Goal: Transaction & Acquisition: Subscribe to service/newsletter

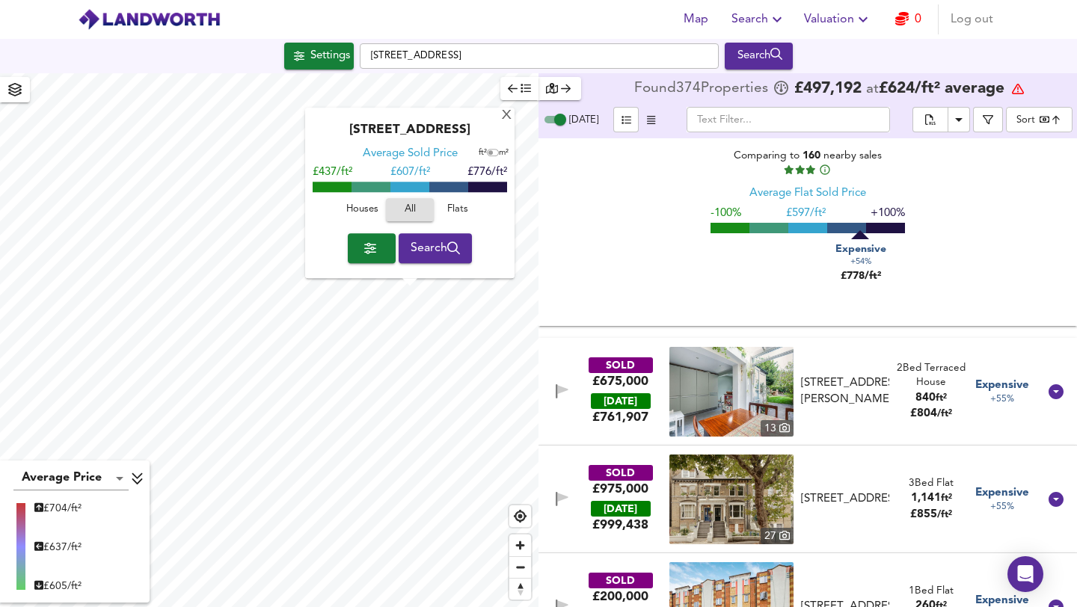
scroll to position [34286, 0]
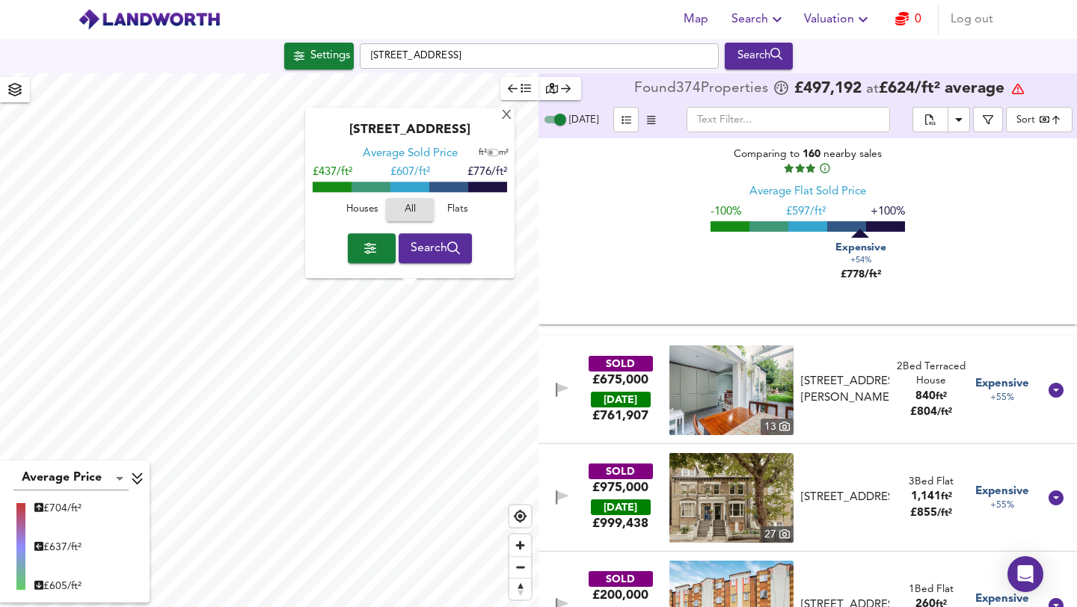
click at [514, 116] on div "[GEOGRAPHIC_DATA] Average Sold Price ft² m² £437/ft² £ 607/ft² £776/ft² Houses …" at bounding box center [409, 193] width 209 height 170
click at [508, 114] on div "X" at bounding box center [506, 116] width 13 height 14
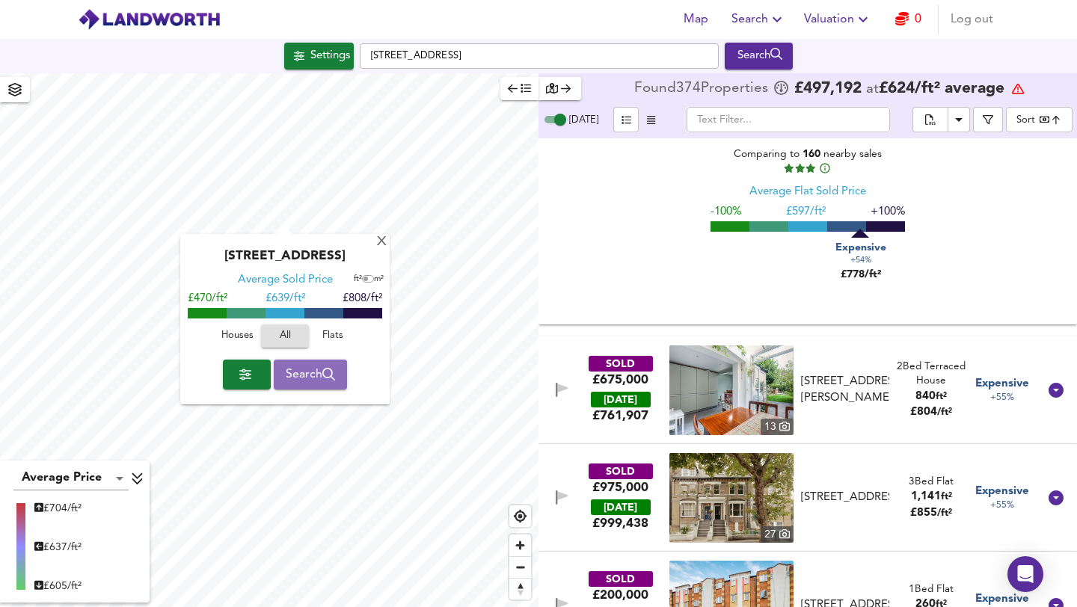
click at [287, 388] on button "Search" at bounding box center [311, 375] width 74 height 30
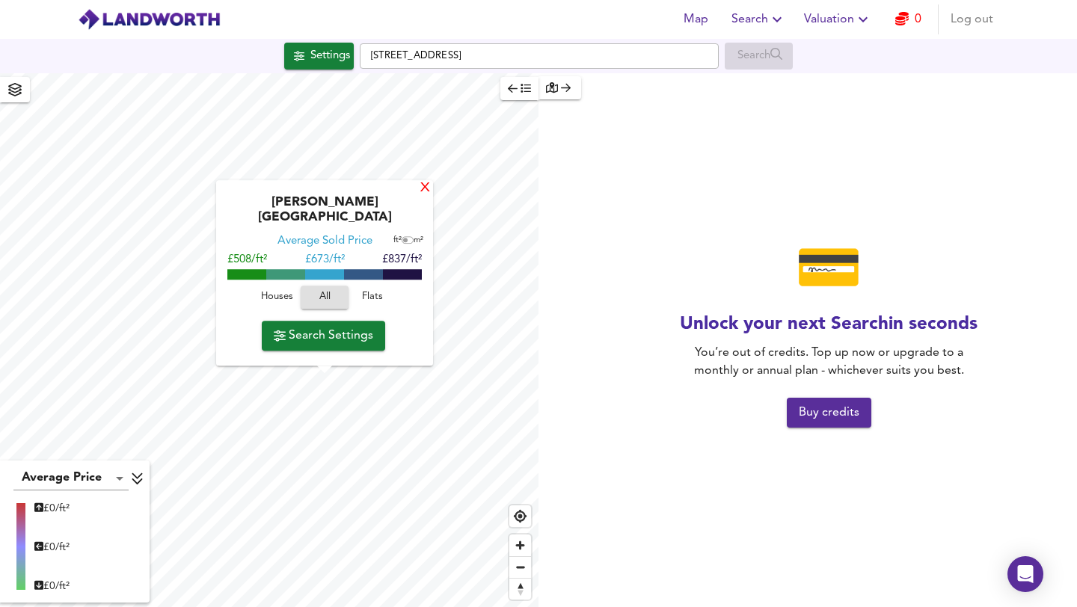
click at [419, 196] on div "X" at bounding box center [425, 189] width 13 height 14
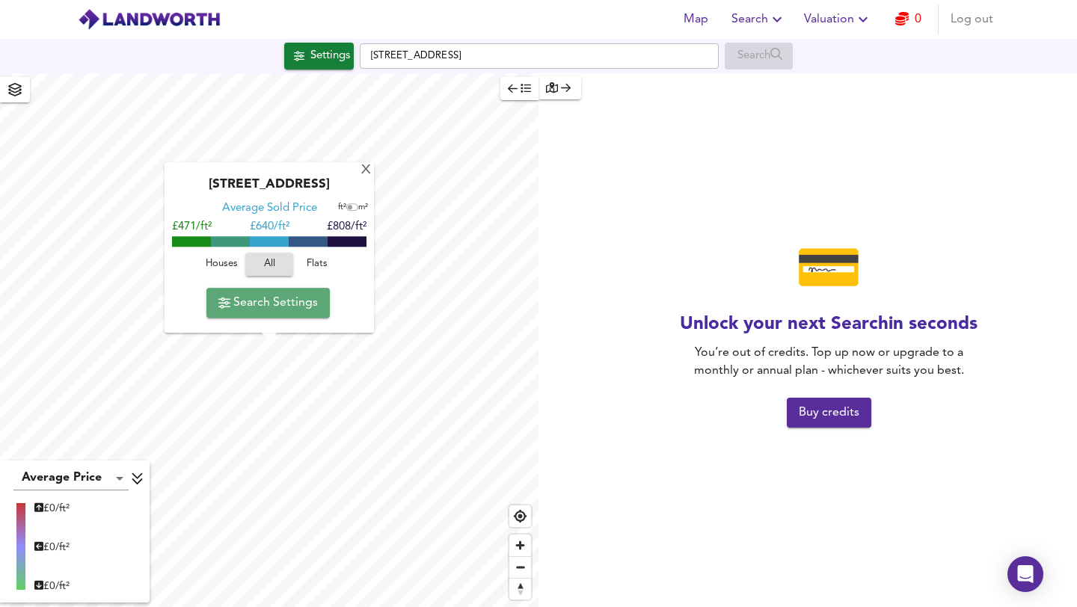
click at [281, 304] on span "Search Settings" at bounding box center [267, 302] width 99 height 21
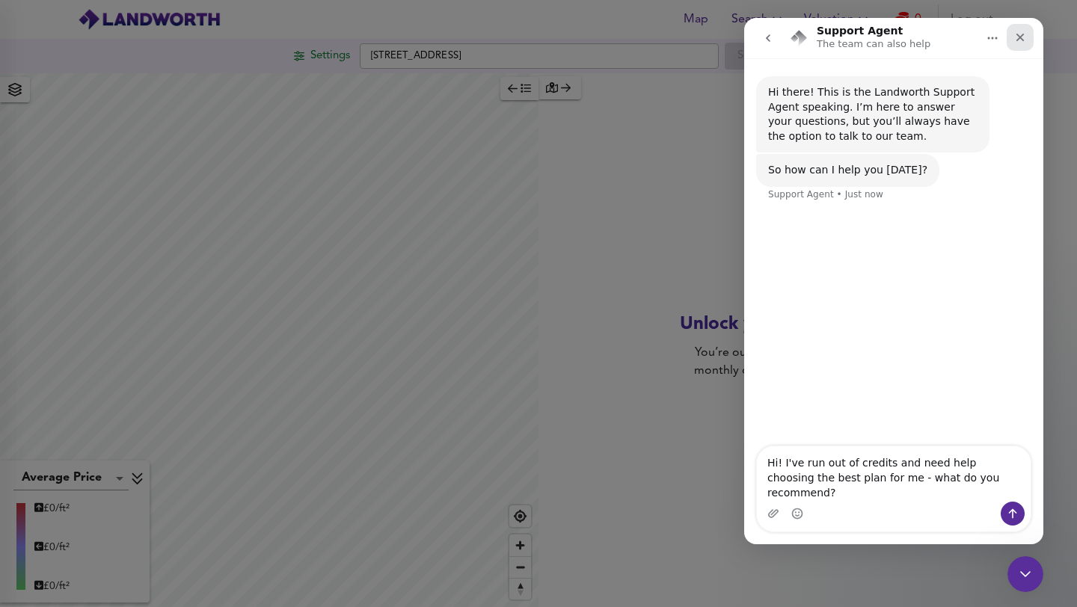
click at [1019, 34] on icon "Close" at bounding box center [1020, 37] width 12 height 12
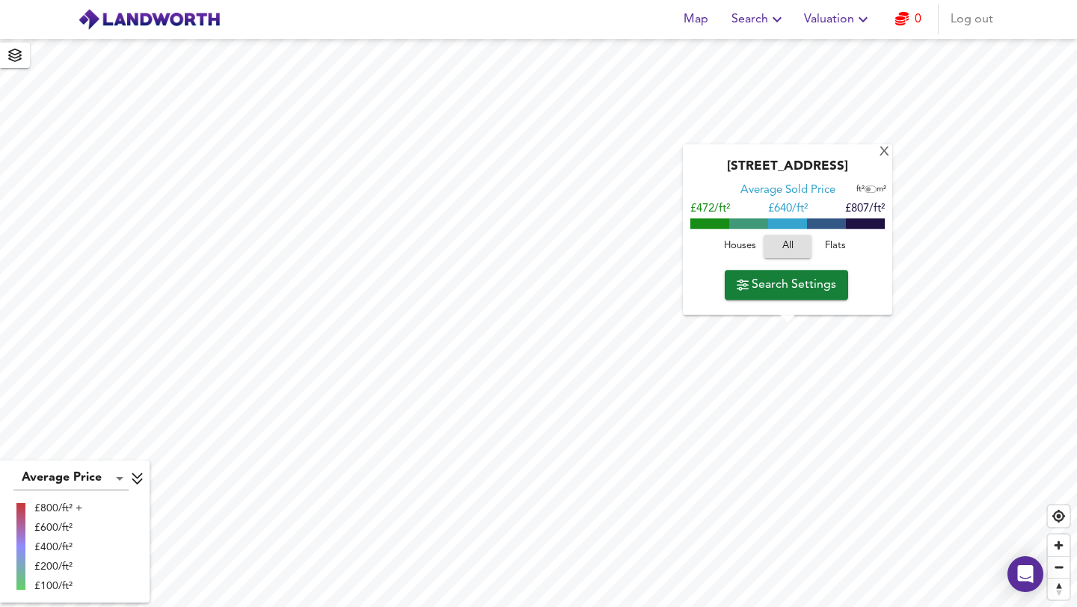
click at [778, 301] on div "[GEOGRAPHIC_DATA] Average Sold Price ft² m² £472/ft² £ 640/ft² £807/ft² Houses …" at bounding box center [787, 229] width 209 height 170
click at [755, 278] on span "Search Settings" at bounding box center [786, 284] width 99 height 21
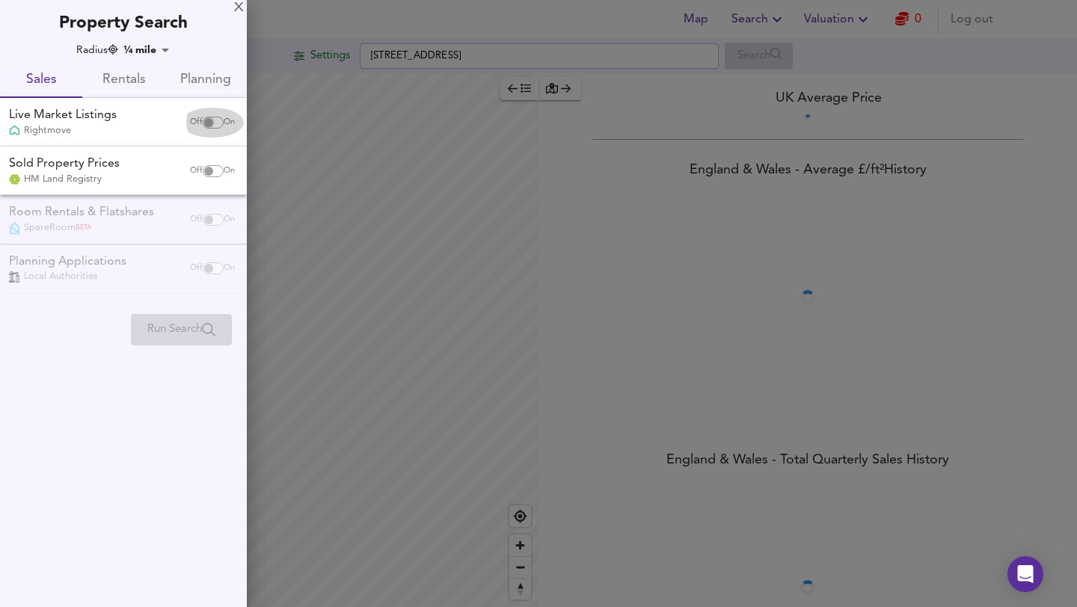
click at [198, 121] on input "checkbox" at bounding box center [209, 123] width 36 height 12
checkbox input "true"
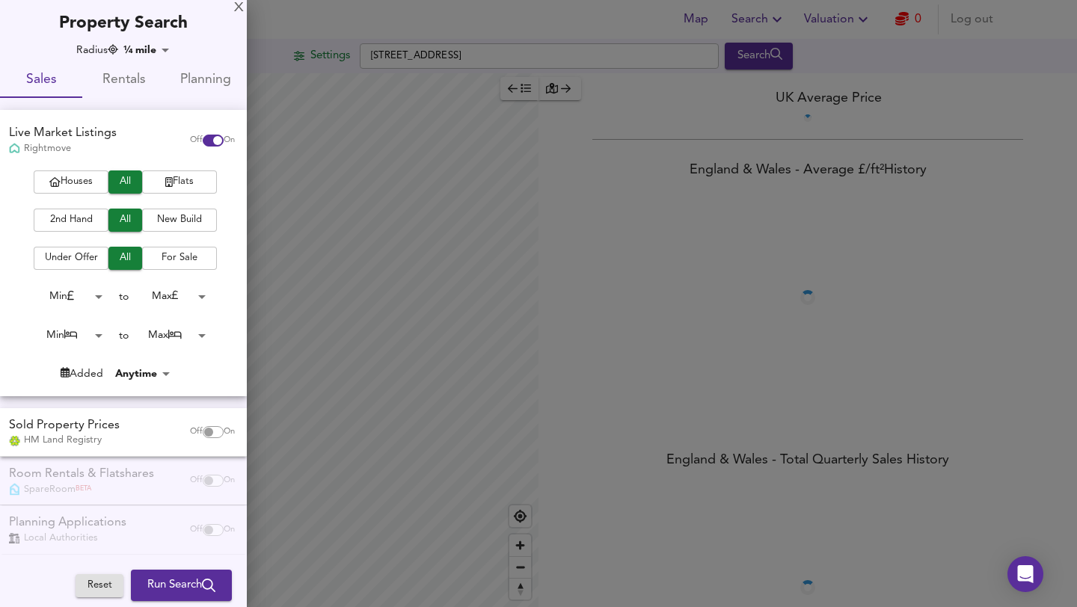
click at [194, 434] on input "checkbox" at bounding box center [209, 432] width 36 height 12
checkbox input "true"
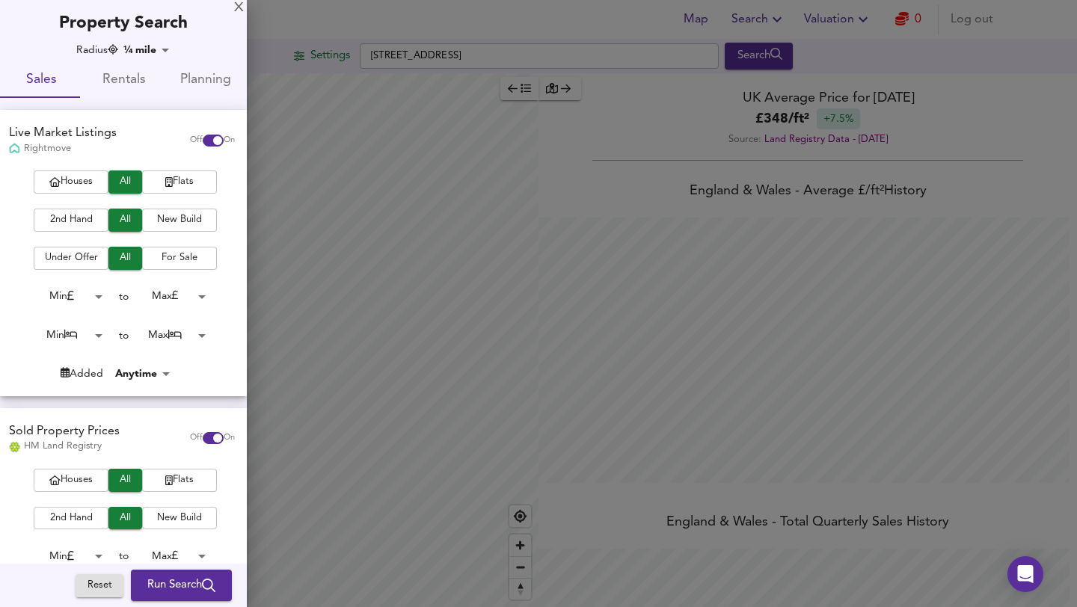
scroll to position [607, 1077]
click at [167, 579] on span "Run Search" at bounding box center [181, 585] width 68 height 19
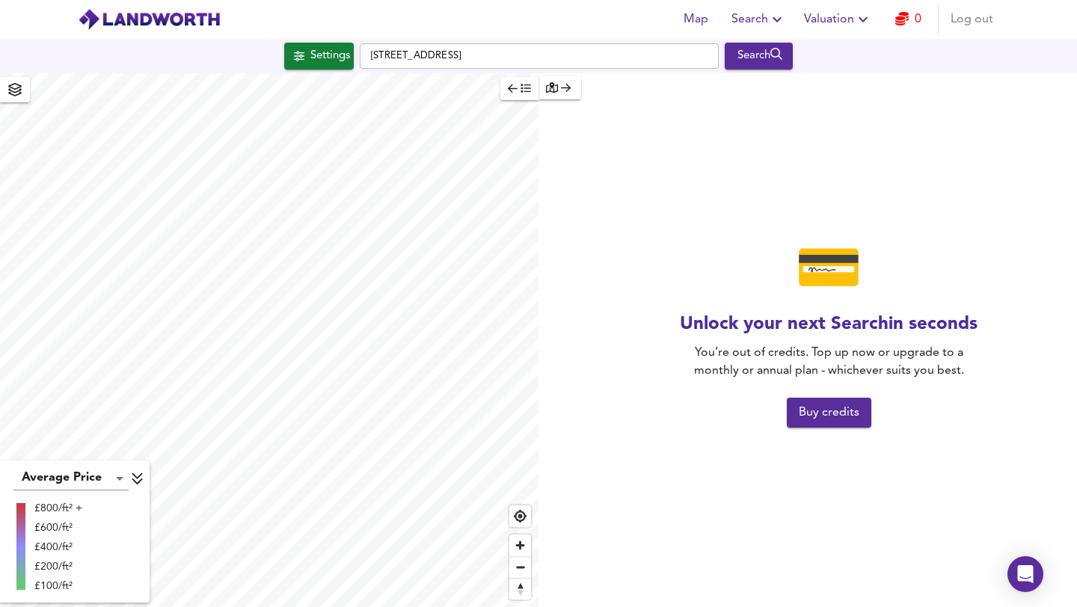
click at [844, 445] on div "💳 Unlock your next Search in seconds You’re out of credits. Top up now or upgra…" at bounding box center [829, 340] width 496 height 534
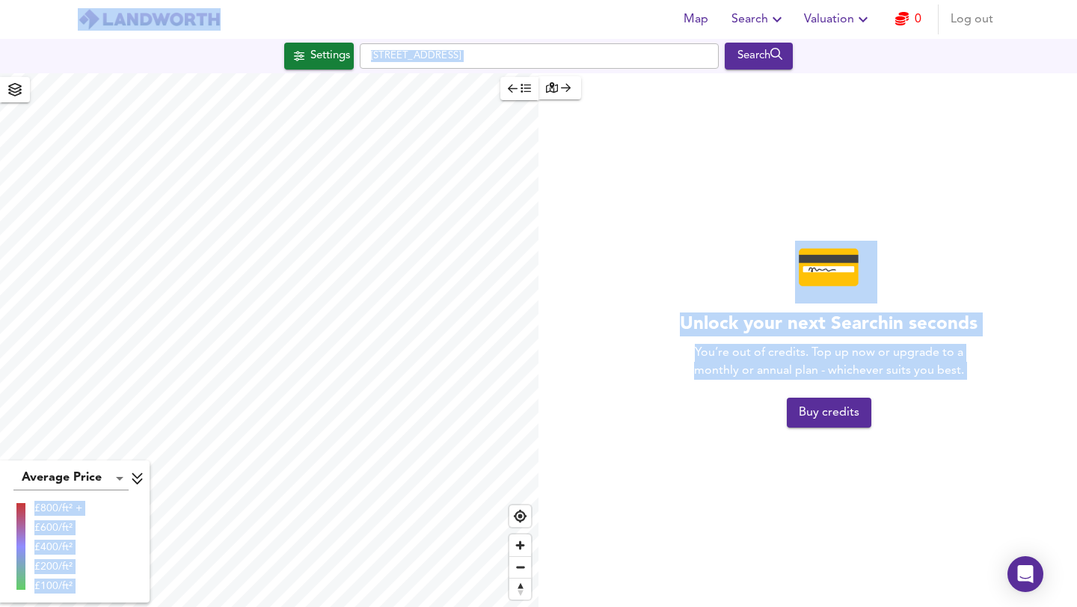
click at [844, 445] on div "💳 Unlock your next Search in seconds You’re out of credits. Top up now or upgra…" at bounding box center [829, 340] width 496 height 534
click at [841, 414] on span "Buy credits" at bounding box center [829, 412] width 61 height 21
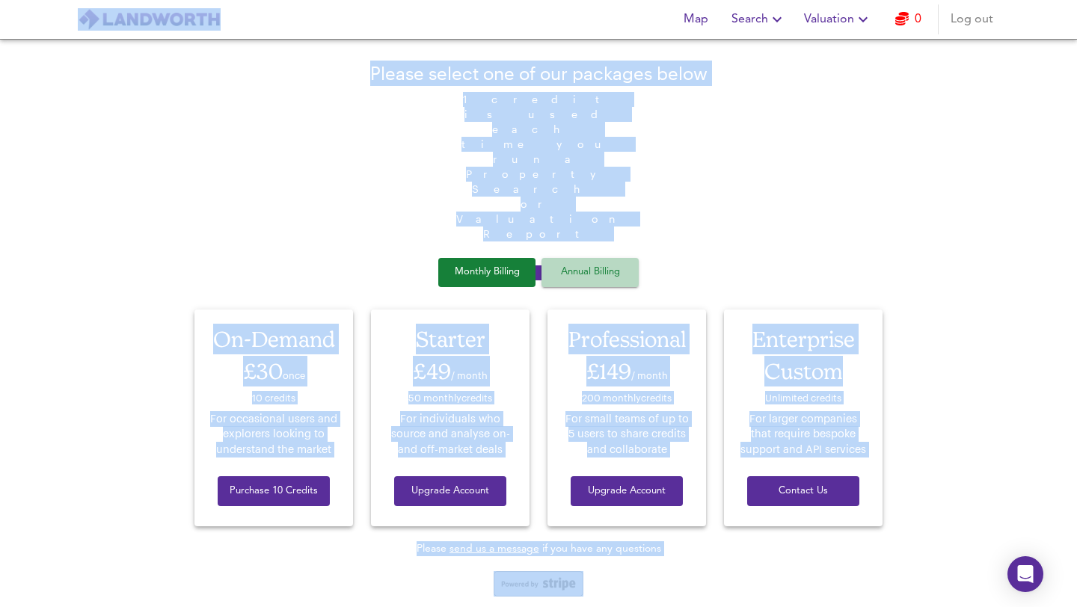
click at [579, 258] on button "Annual Billing" at bounding box center [589, 272] width 97 height 29
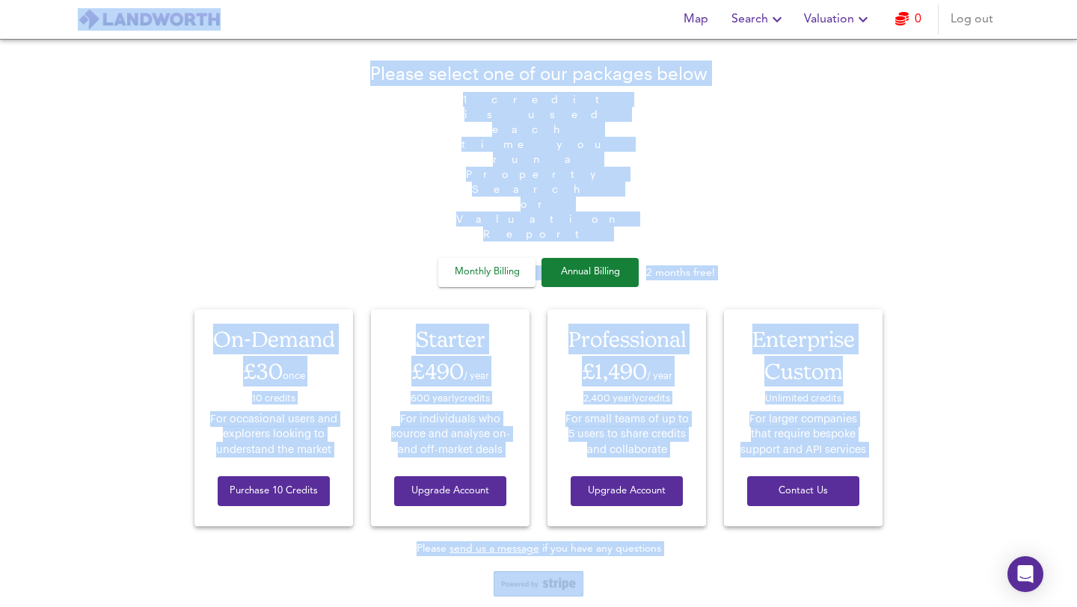
click at [520, 264] on span "Monthly Billing" at bounding box center [486, 272] width 75 height 17
